Goal: Task Accomplishment & Management: Use online tool/utility

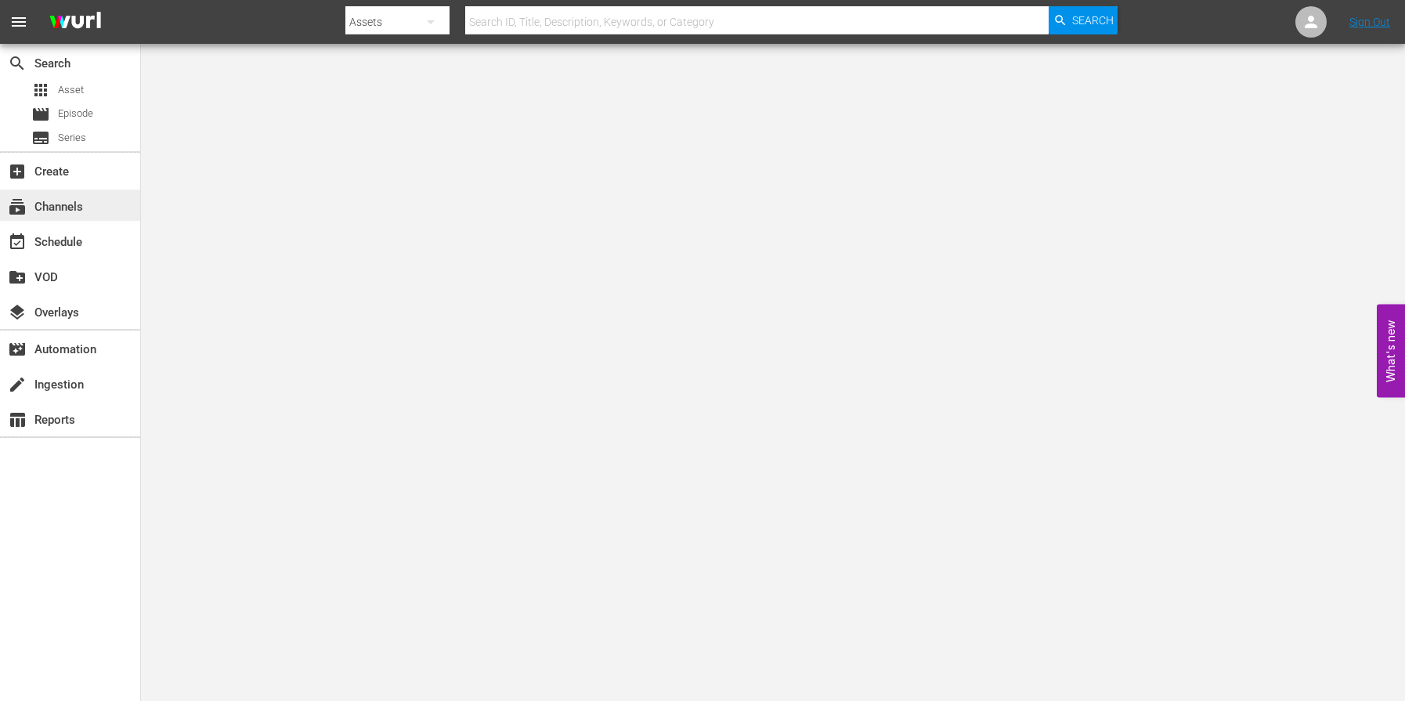
click at [94, 204] on div "subscriptions Channels" at bounding box center [70, 205] width 140 height 31
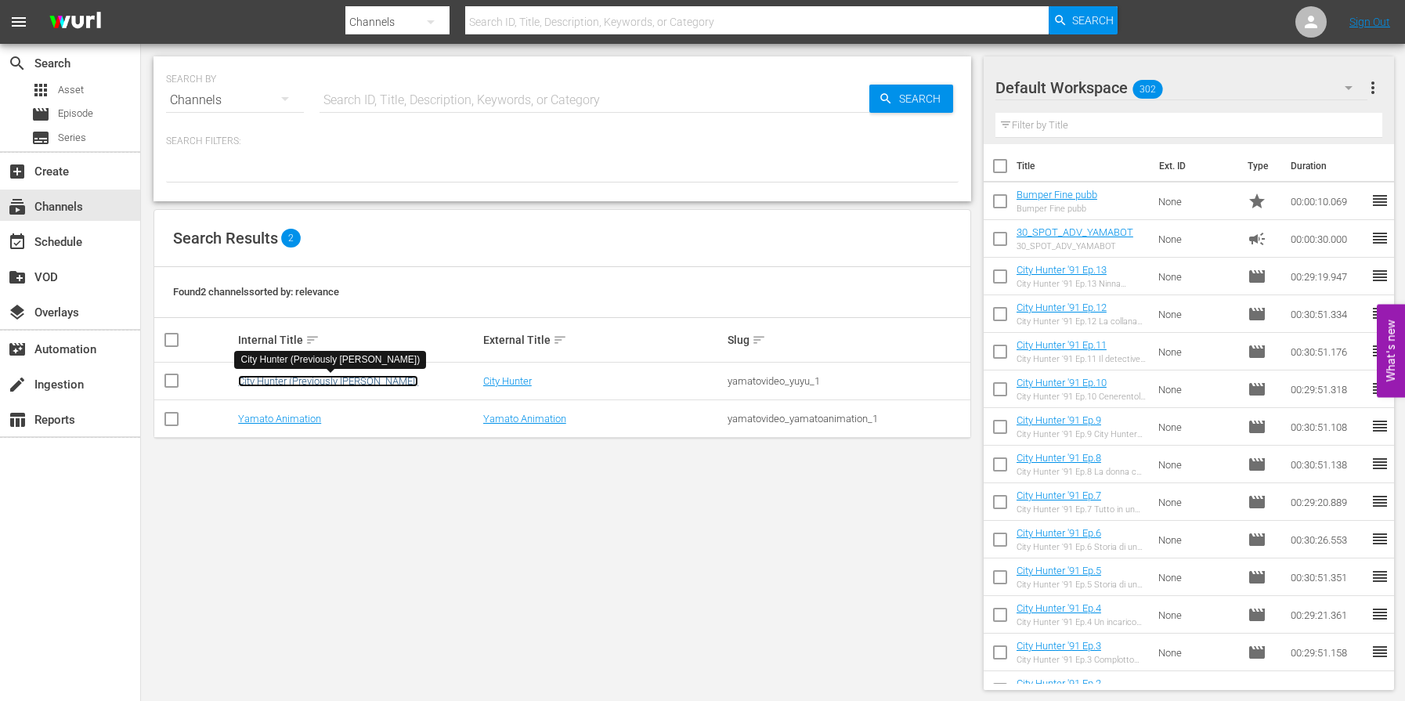
click at [290, 381] on link "City Hunter (Previously [PERSON_NAME])" at bounding box center [328, 381] width 180 height 12
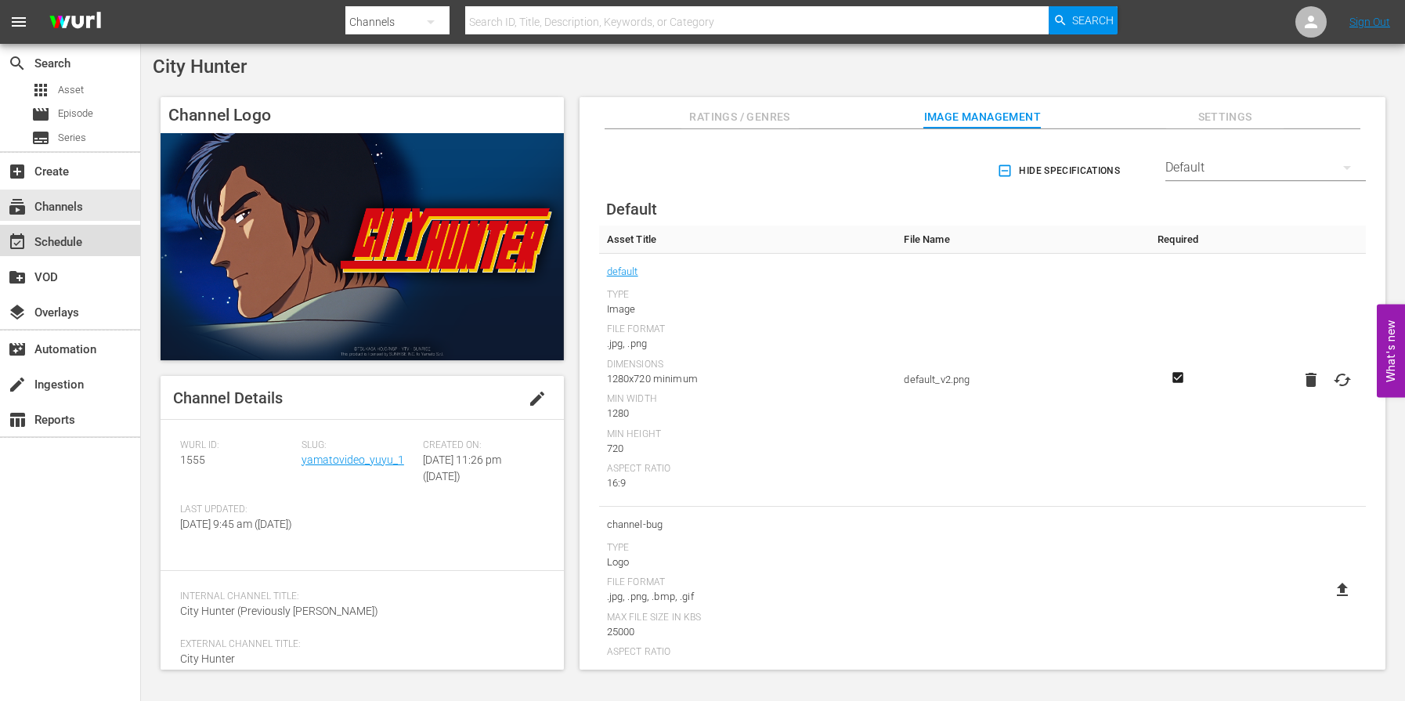
click at [88, 241] on div "event_available Schedule" at bounding box center [70, 240] width 140 height 31
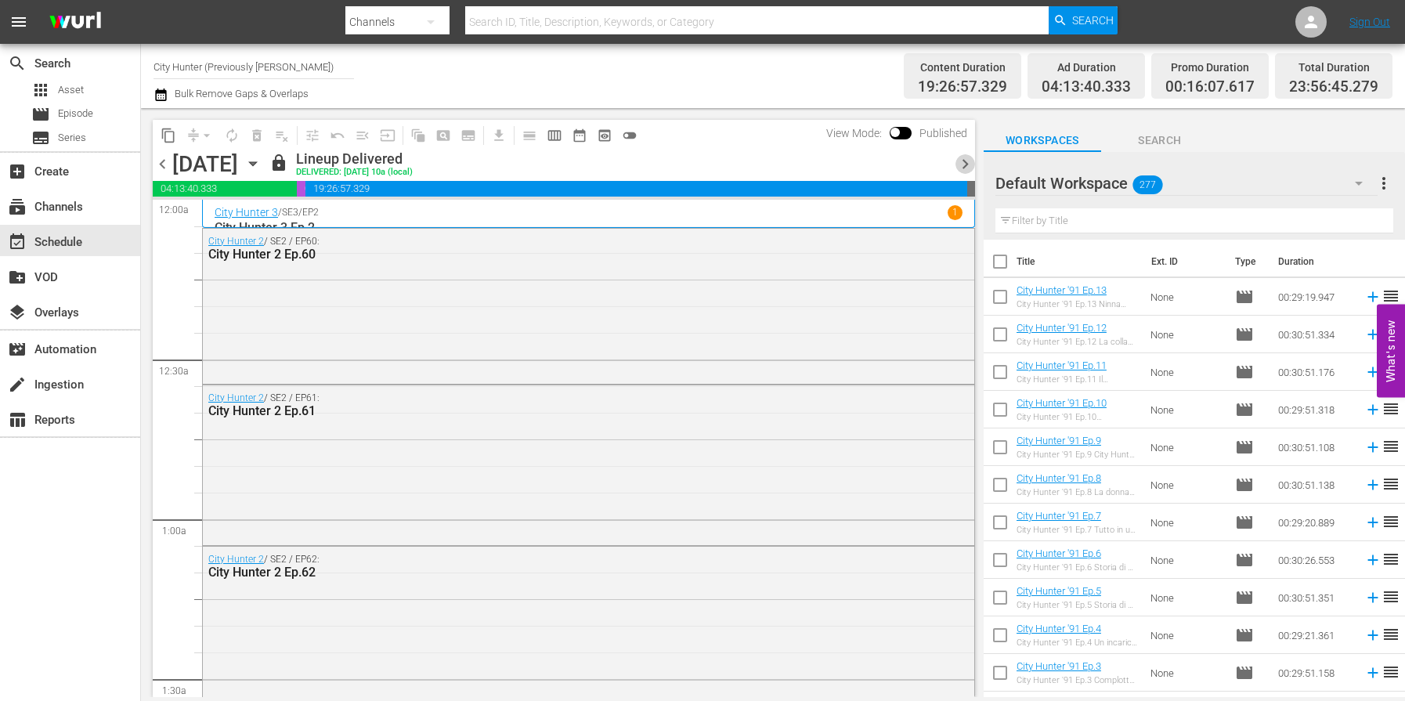
click at [960, 162] on span "chevron_right" at bounding box center [966, 164] width 20 height 20
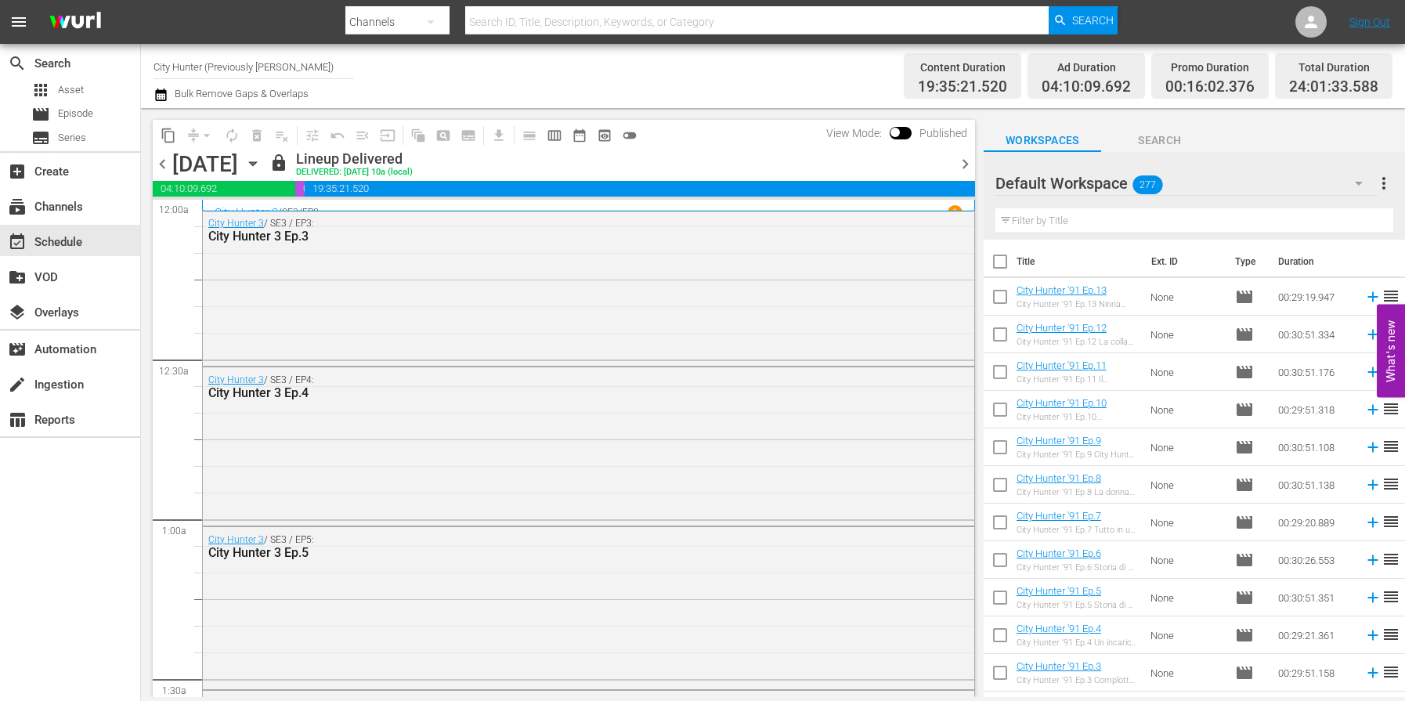
click at [963, 164] on span "chevron_right" at bounding box center [966, 164] width 20 height 20
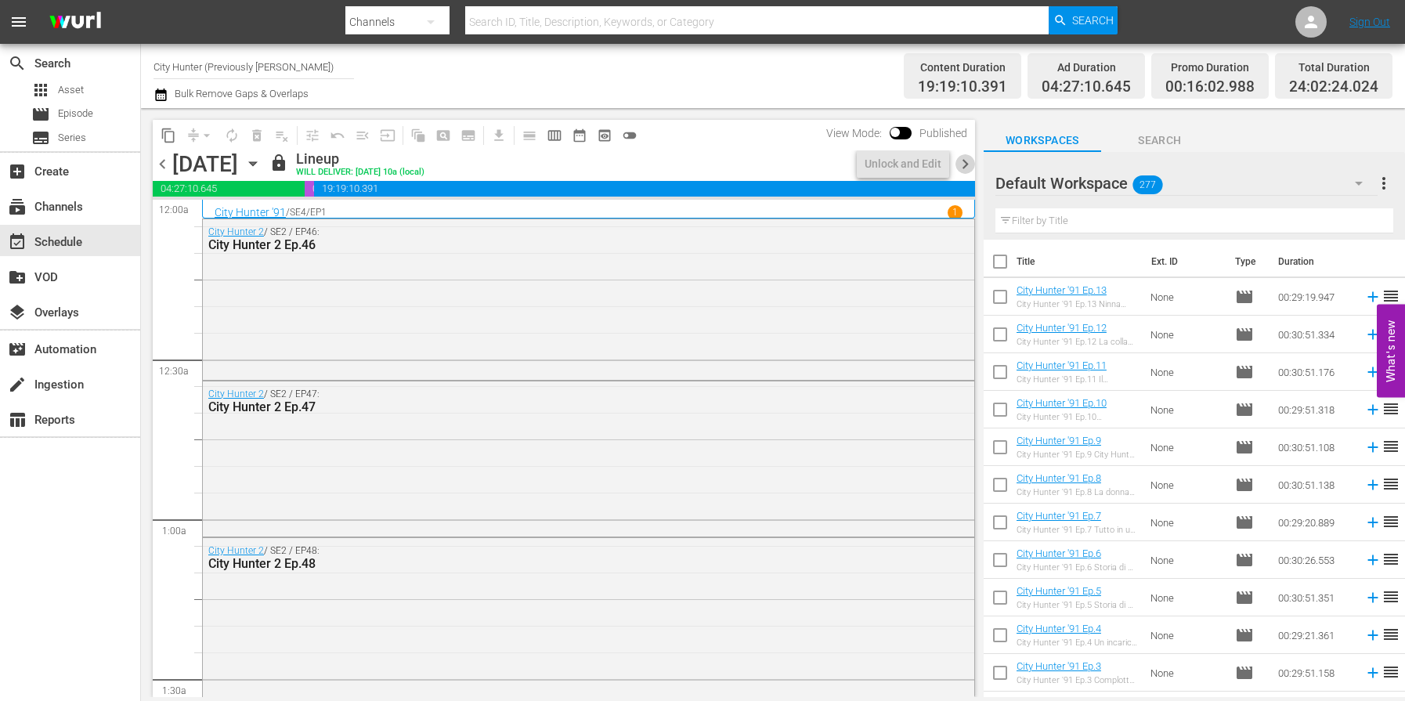
click at [962, 164] on span "chevron_right" at bounding box center [966, 164] width 20 height 20
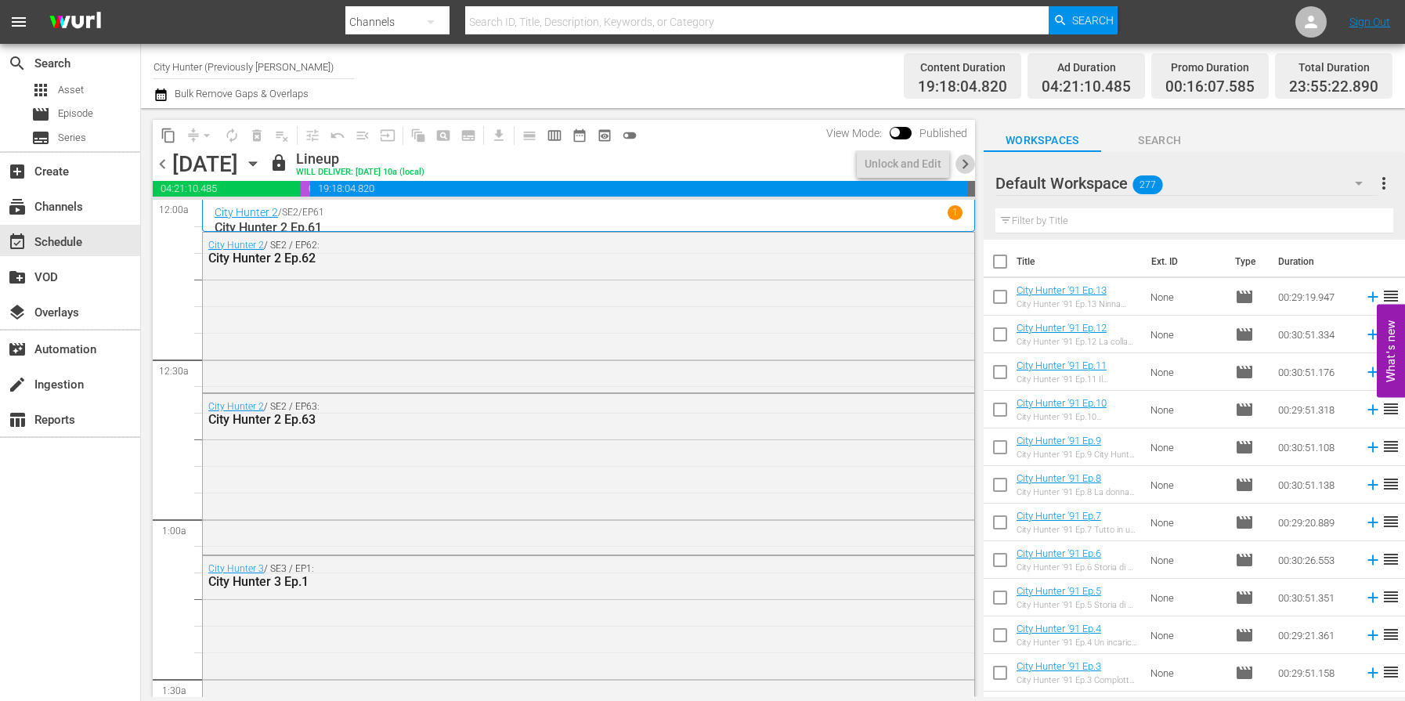
click at [962, 165] on span "chevron_right" at bounding box center [966, 164] width 20 height 20
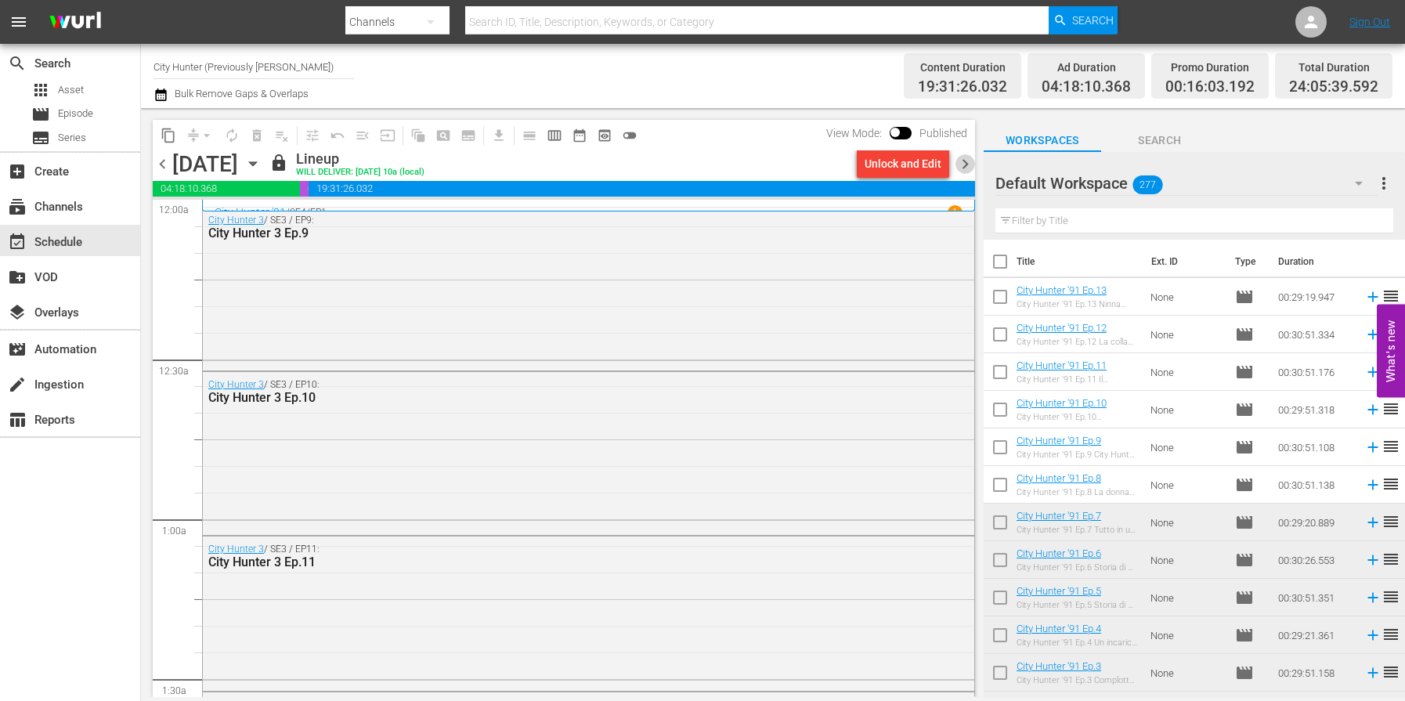
click at [962, 165] on span "chevron_right" at bounding box center [966, 164] width 20 height 20
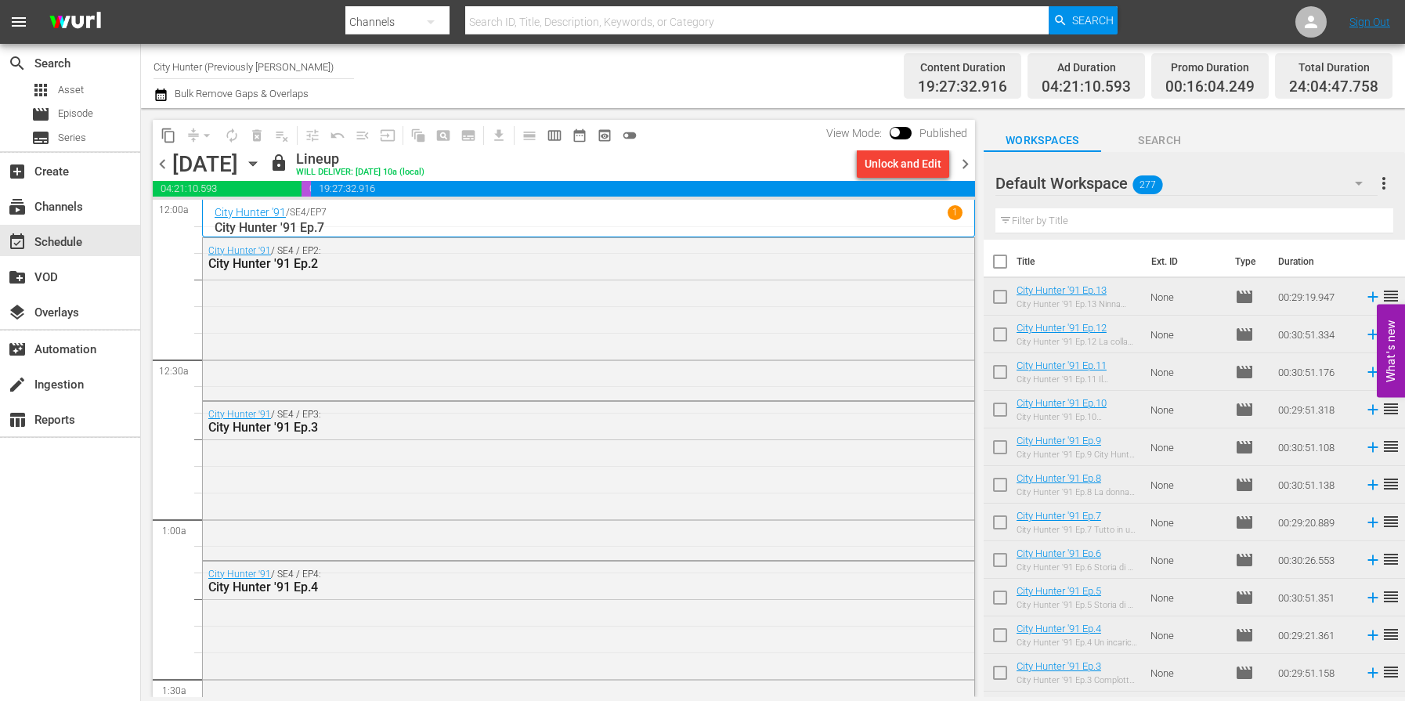
click at [962, 165] on span "chevron_right" at bounding box center [966, 164] width 20 height 20
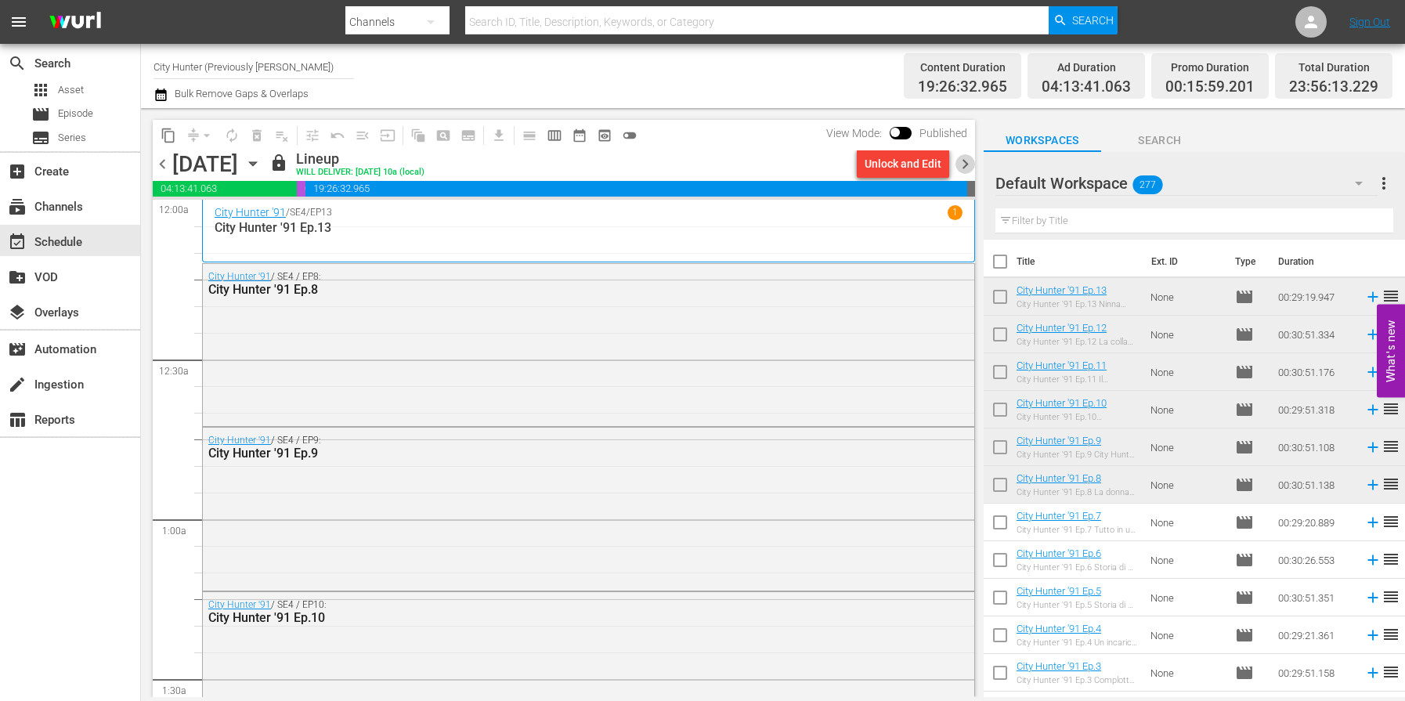
click at [962, 165] on span "chevron_right" at bounding box center [966, 164] width 20 height 20
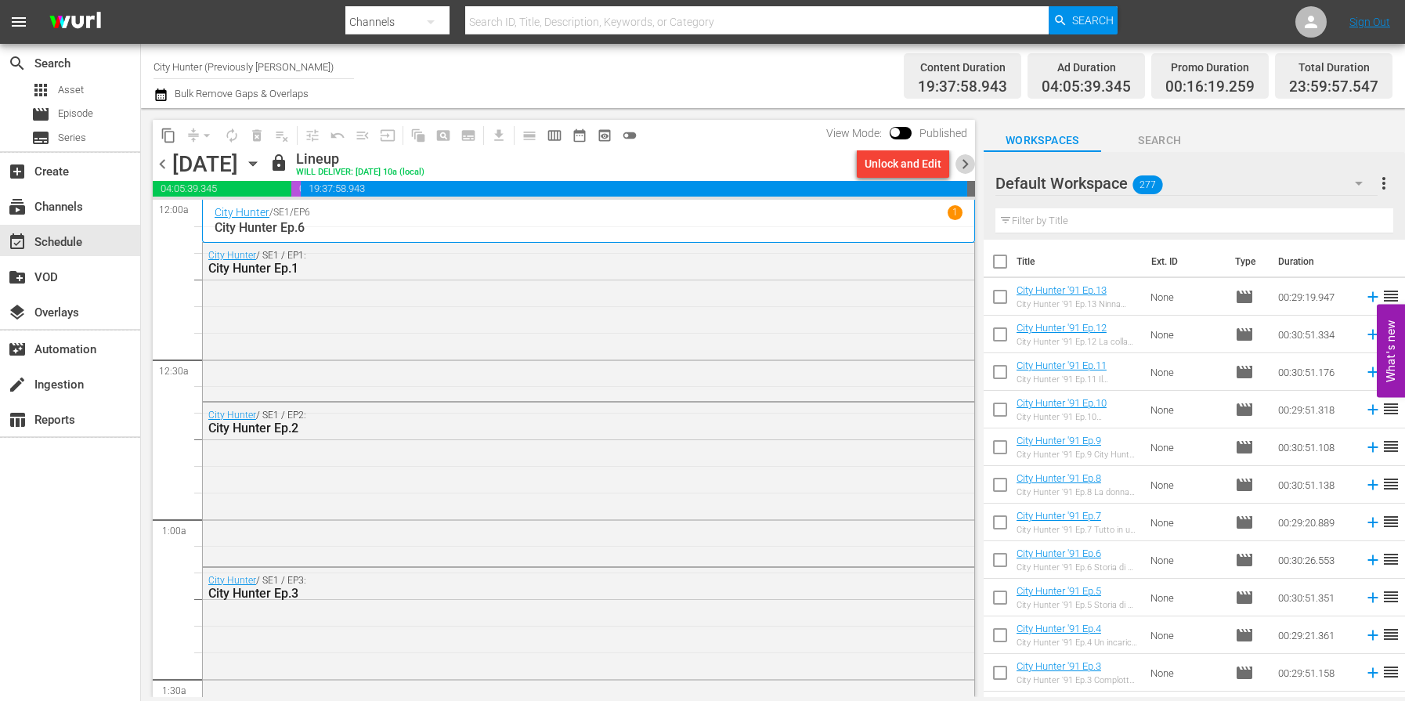
click at [962, 165] on span "chevron_right" at bounding box center [966, 164] width 20 height 20
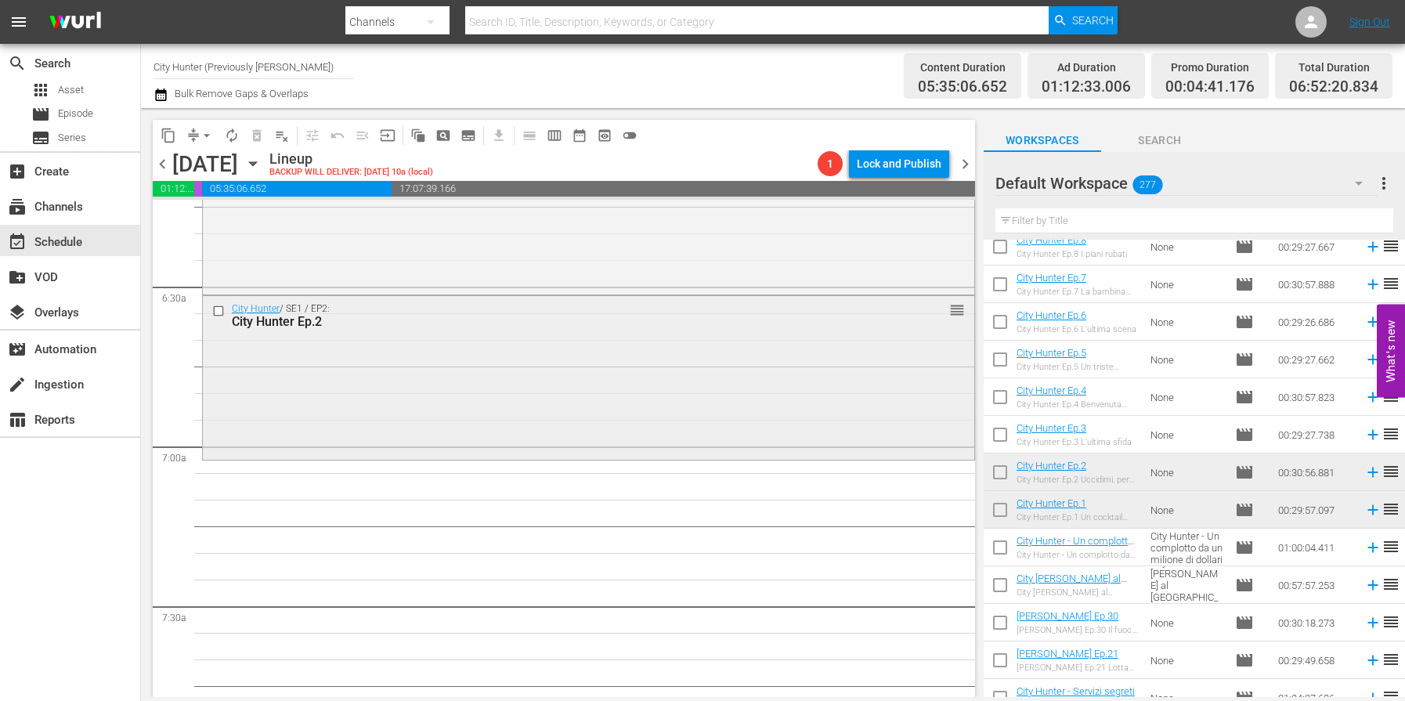
scroll to position [1993, 0]
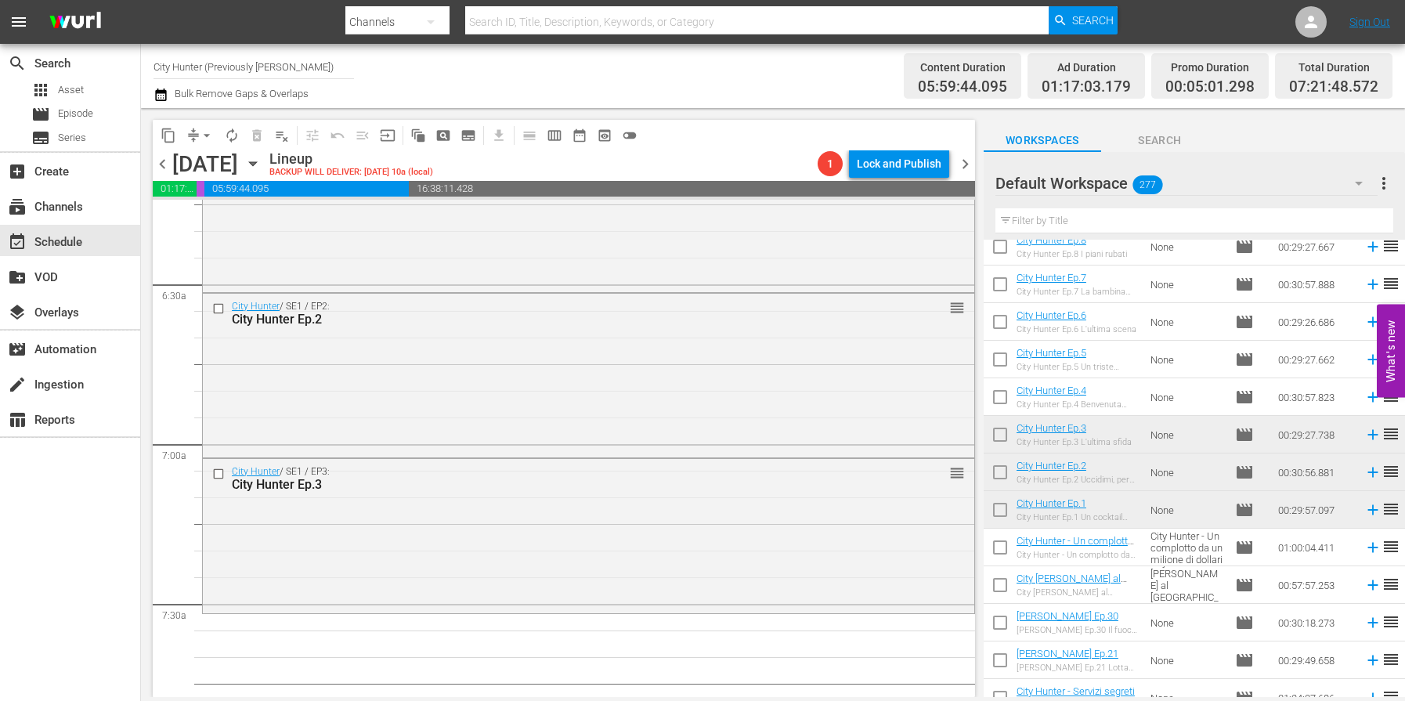
drag, startPoint x: 1154, startPoint y: 436, endPoint x: 343, endPoint y: 3, distance: 919.2
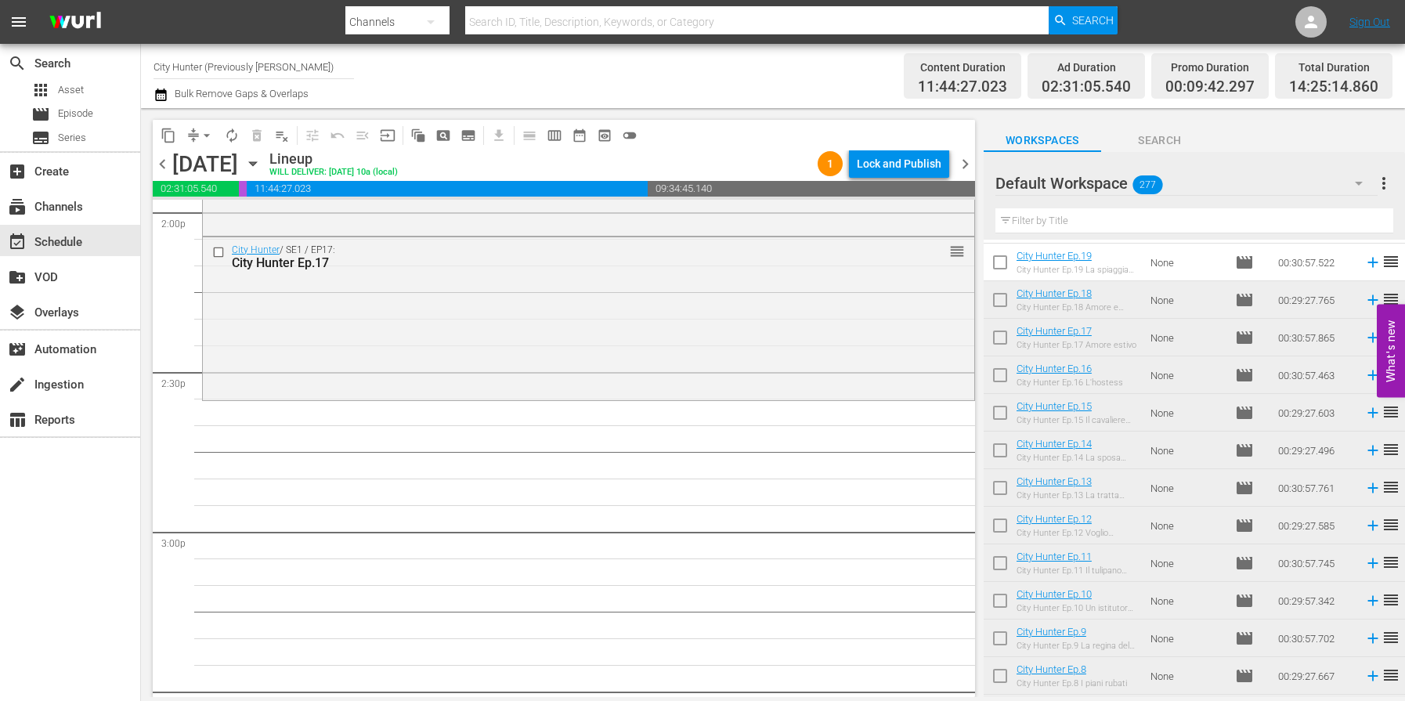
scroll to position [4511, 0]
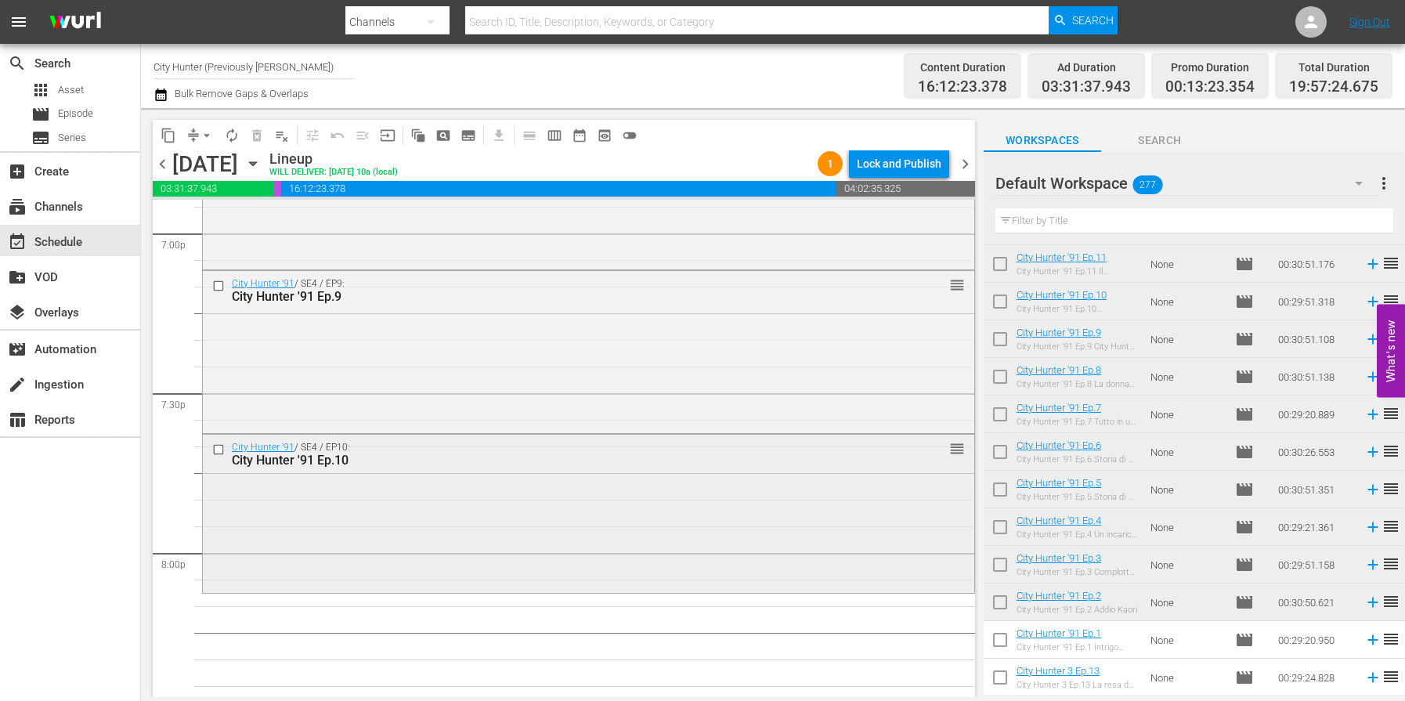
scroll to position [107, 0]
drag, startPoint x: 1189, startPoint y: 301, endPoint x: 403, endPoint y: 5, distance: 840.3
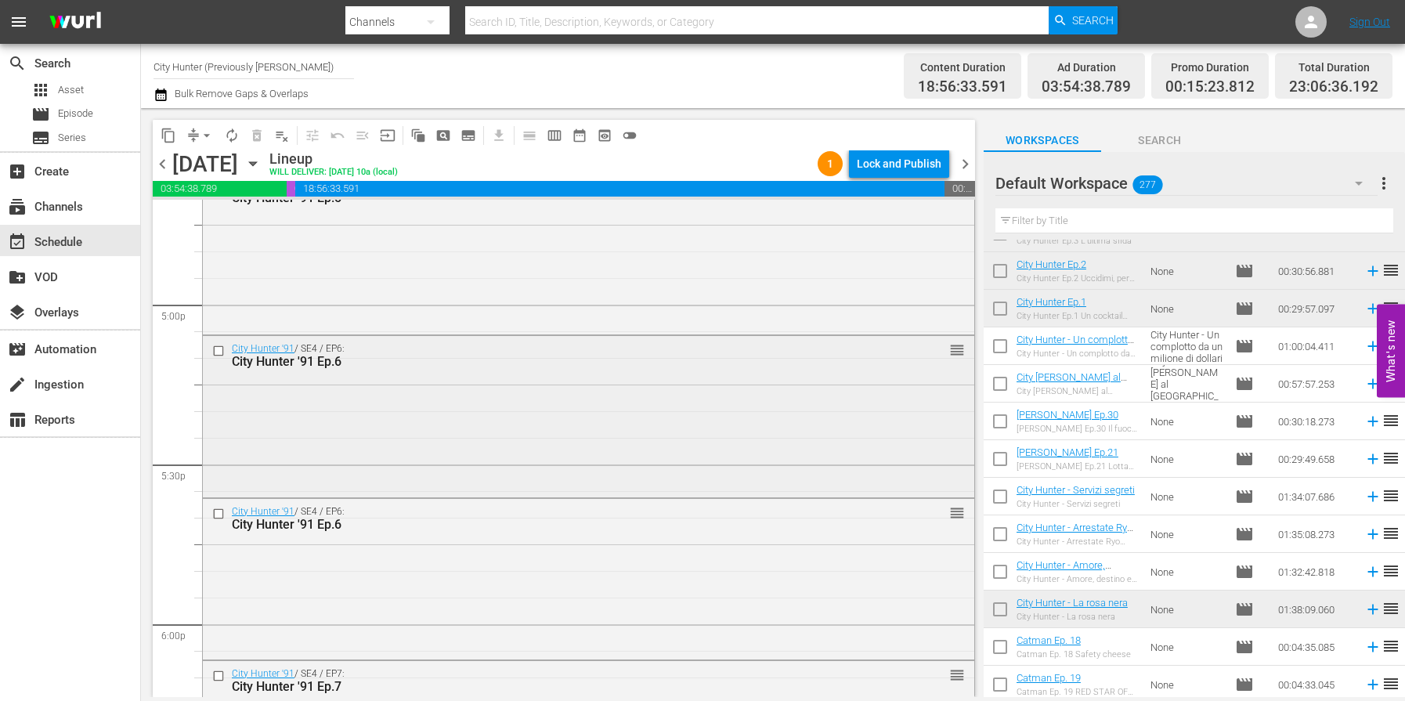
scroll to position [5331, 0]
click at [217, 509] on input "checkbox" at bounding box center [220, 510] width 16 height 13
click at [255, 132] on span "delete_forever_outlined" at bounding box center [257, 136] width 16 height 16
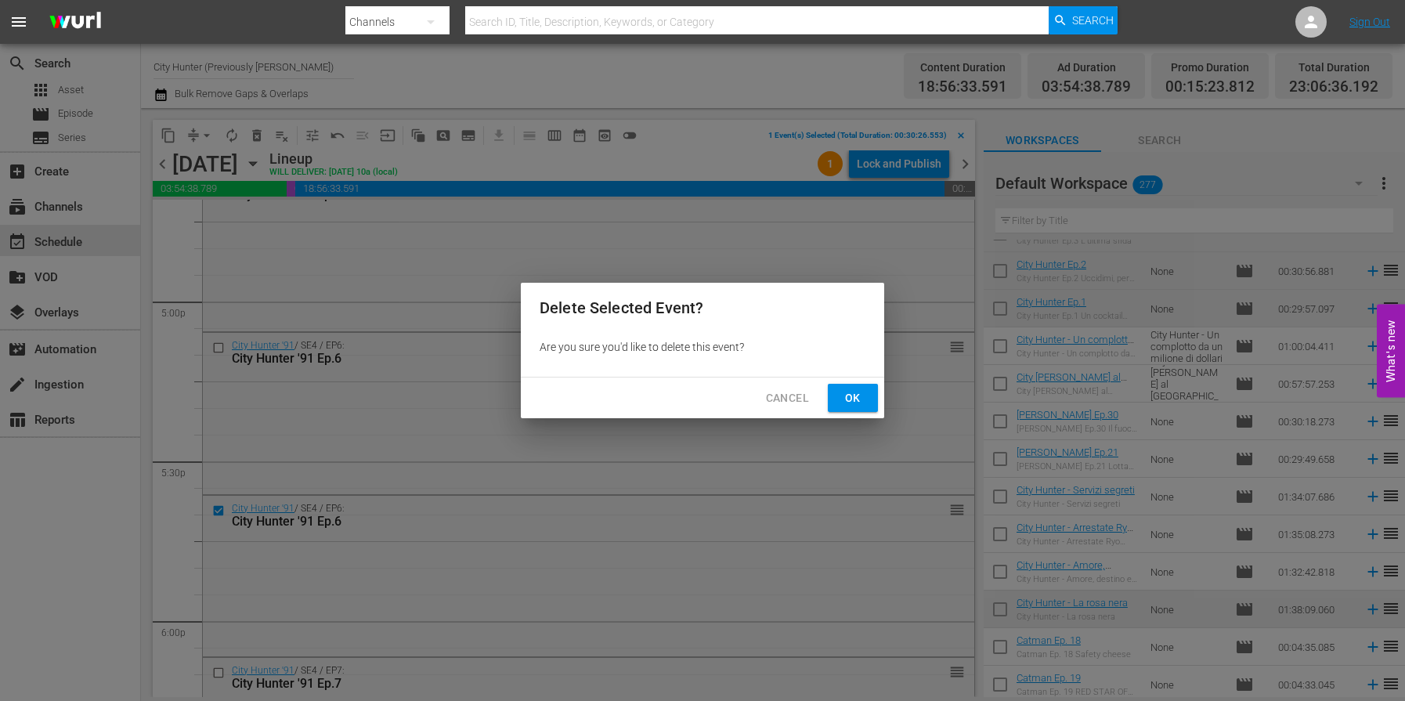
drag, startPoint x: 840, startPoint y: 396, endPoint x: 827, endPoint y: 393, distance: 13.5
click at [840, 395] on span "Ok" at bounding box center [852, 399] width 25 height 20
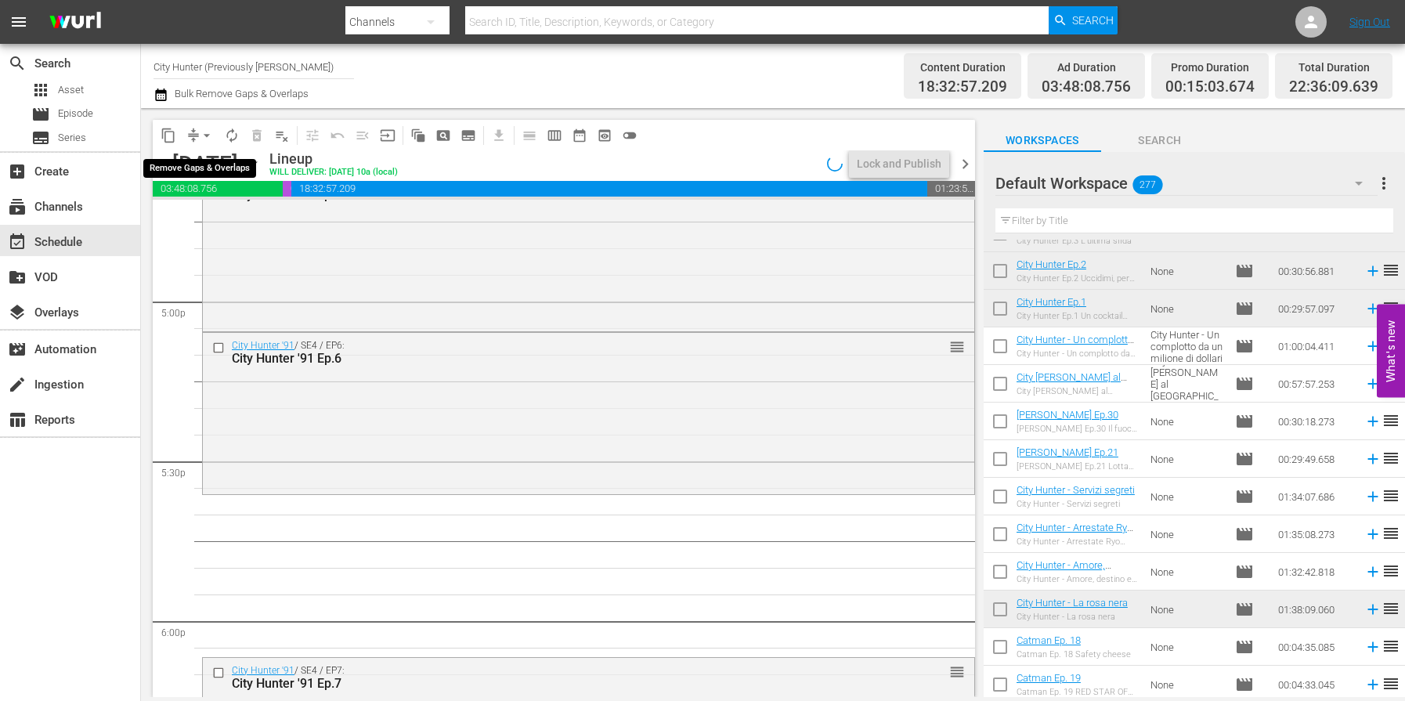
click at [204, 134] on span "arrow_drop_down" at bounding box center [207, 136] width 16 height 16
click at [233, 217] on li "Align to End of Previous Day" at bounding box center [207, 219] width 164 height 26
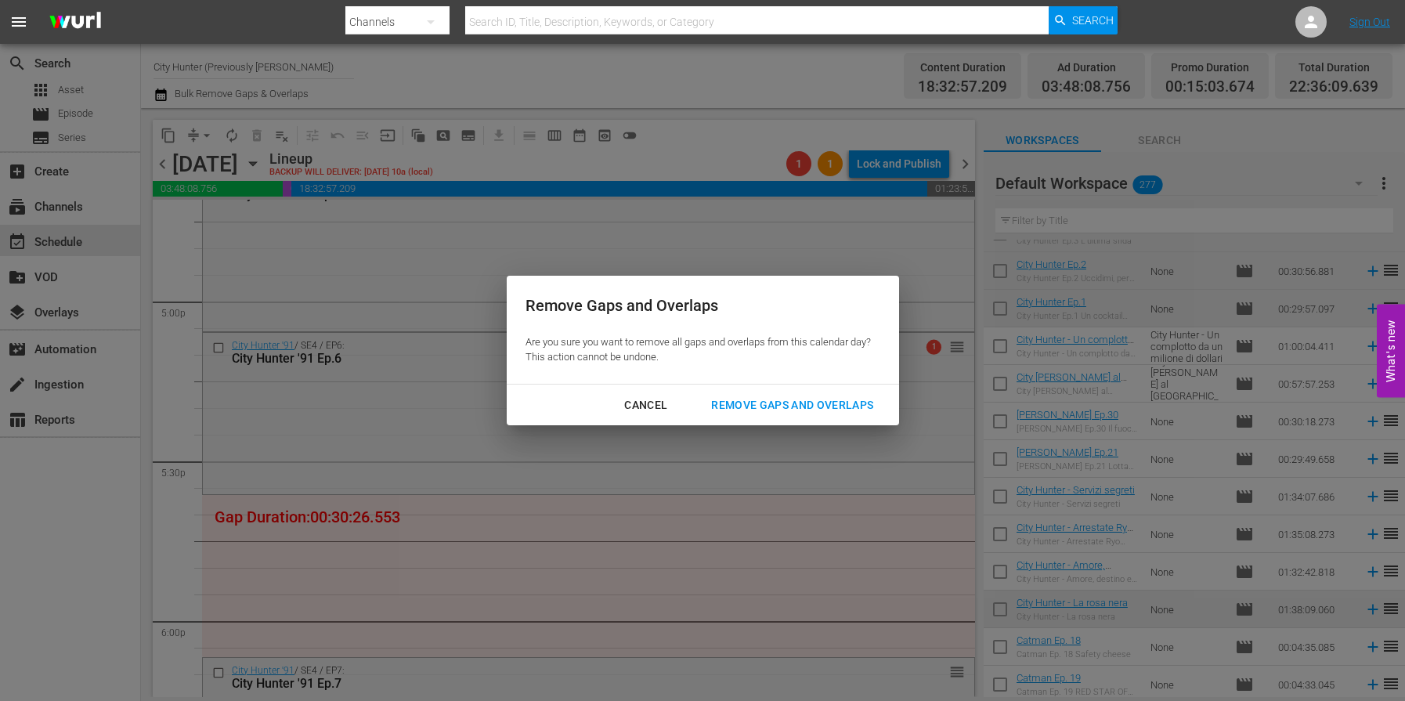
click at [769, 403] on div "Remove Gaps and Overlaps" at bounding box center [792, 406] width 187 height 20
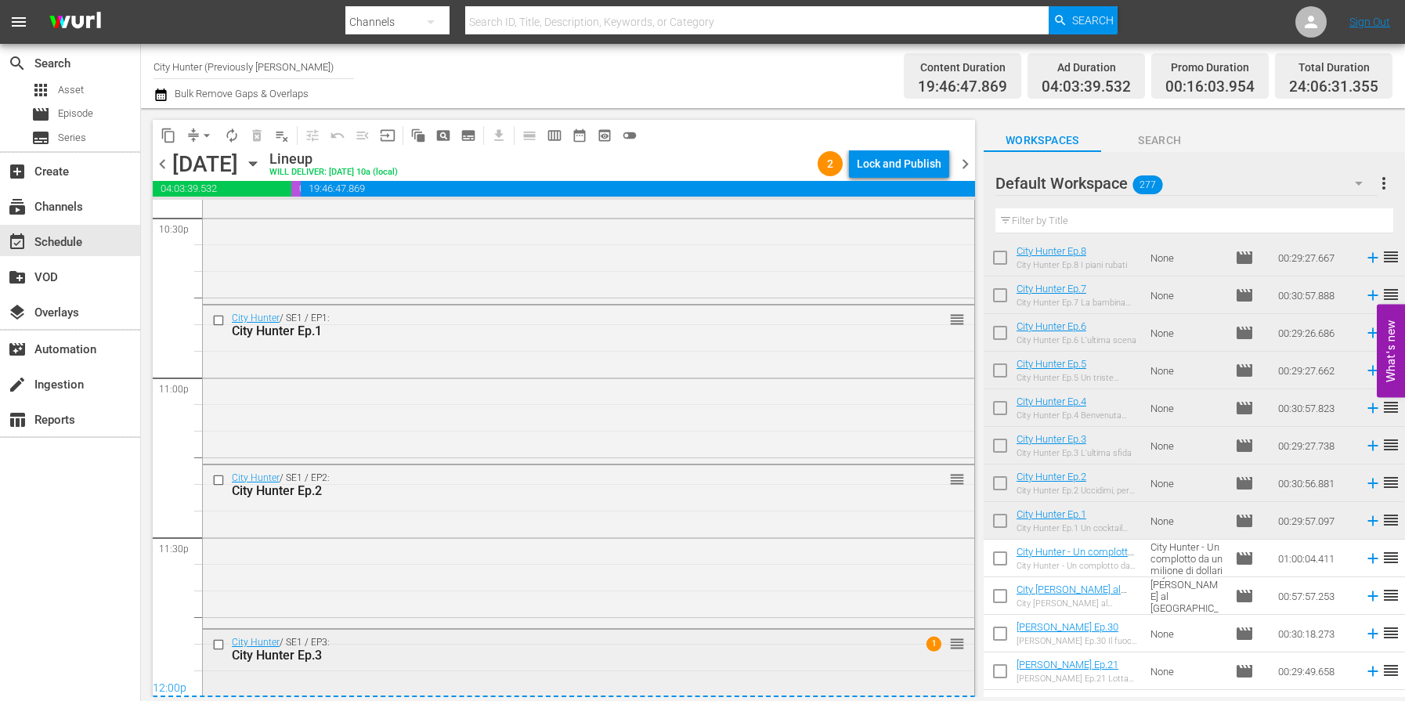
scroll to position [7262, 0]
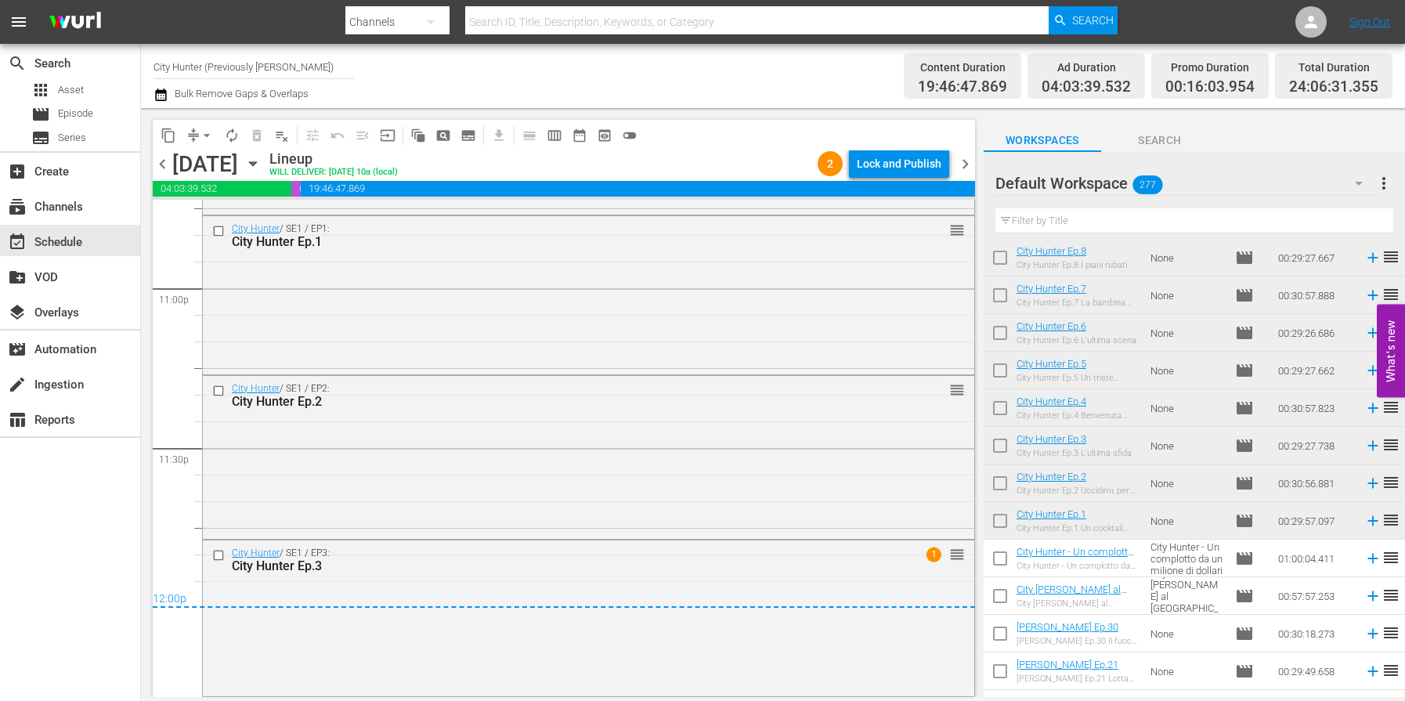
click at [963, 165] on span "chevron_right" at bounding box center [966, 164] width 20 height 20
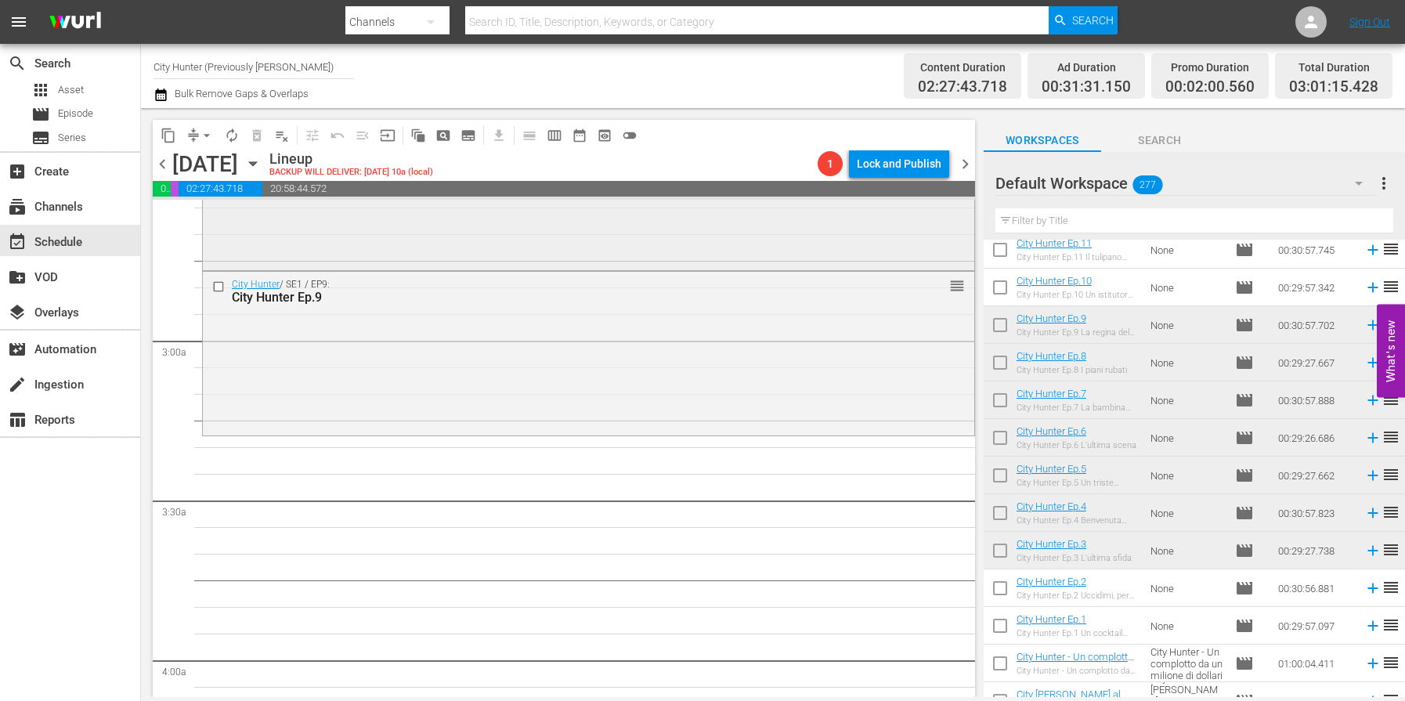
scroll to position [884, 0]
